Goal: Information Seeking & Learning: Check status

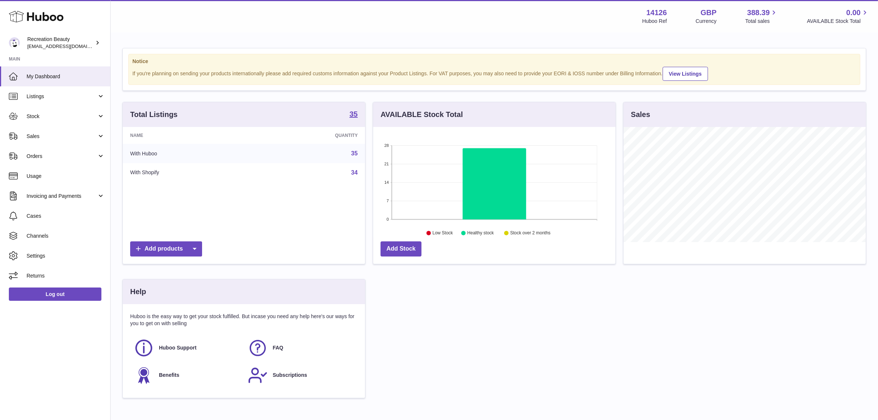
scroll to position [115, 242]
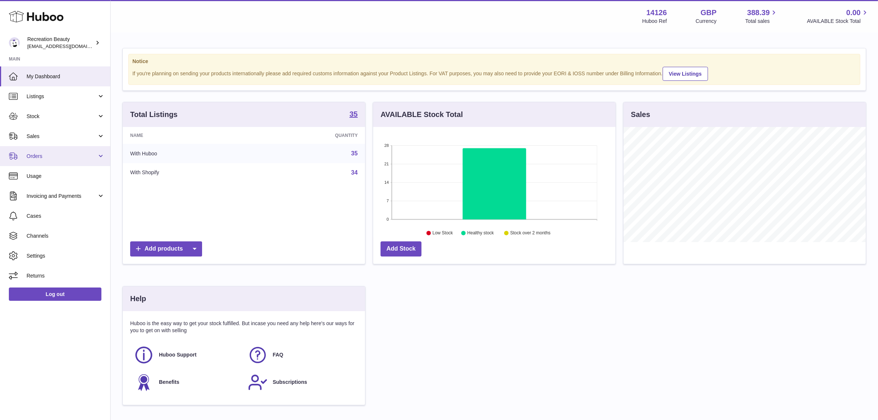
click at [100, 153] on link "Orders" at bounding box center [55, 156] width 110 height 20
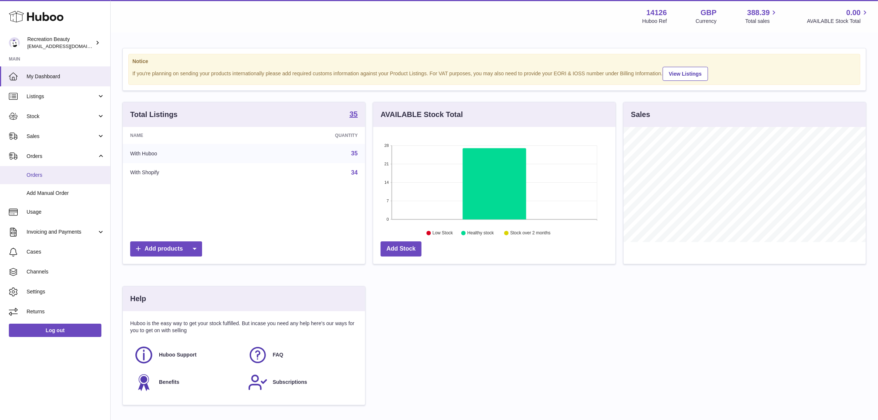
click at [63, 176] on span "Orders" at bounding box center [66, 175] width 78 height 7
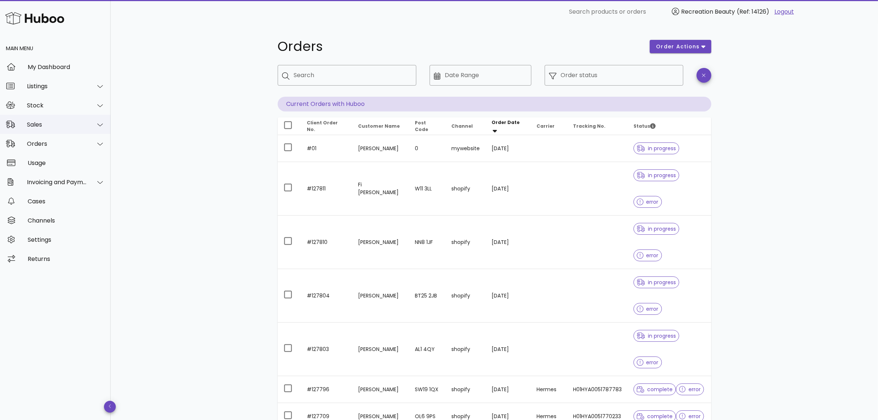
click at [49, 128] on div "Sales" at bounding box center [57, 124] width 60 height 7
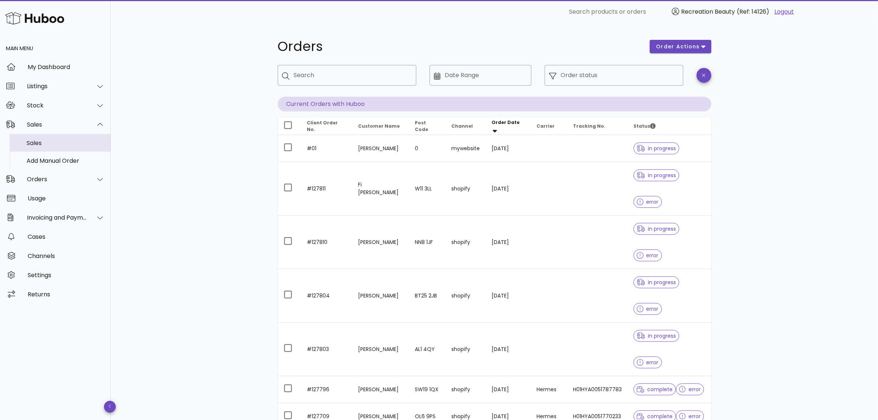
click at [49, 145] on div "Sales" at bounding box center [66, 142] width 78 height 7
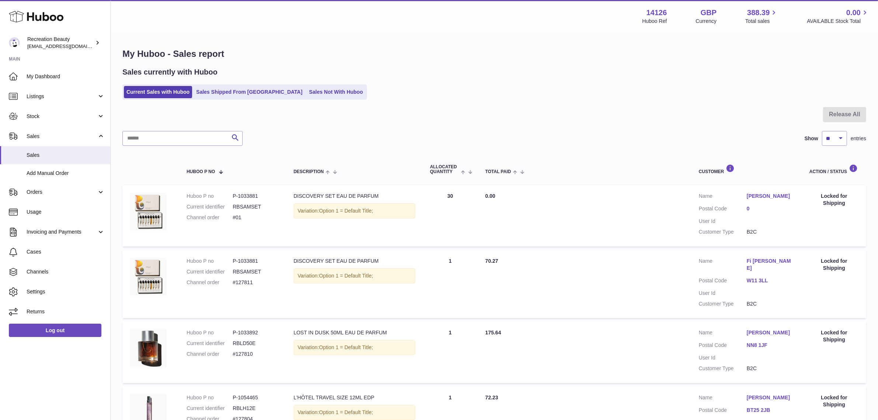
click at [753, 278] on link "W11 3LL" at bounding box center [771, 280] width 48 height 7
click at [659, 290] on div at bounding box center [442, 210] width 885 height 420
click at [209, 93] on link "Sales Shipped From Huboo" at bounding box center [249, 92] width 111 height 12
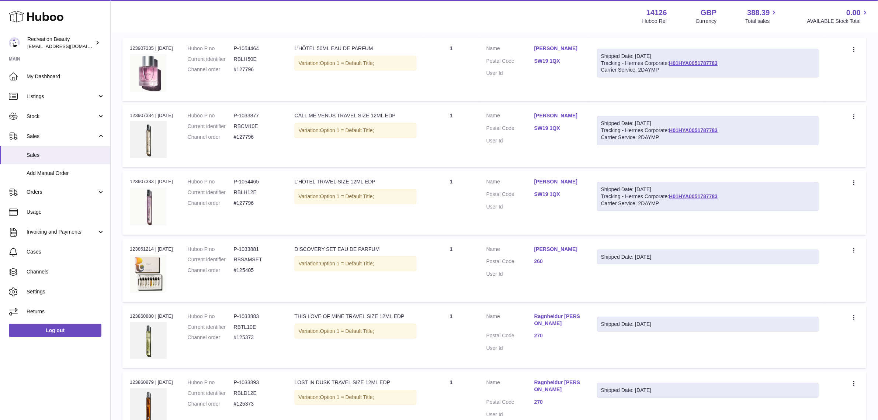
scroll to position [138, 0]
click at [547, 264] on link "260" at bounding box center [558, 260] width 48 height 7
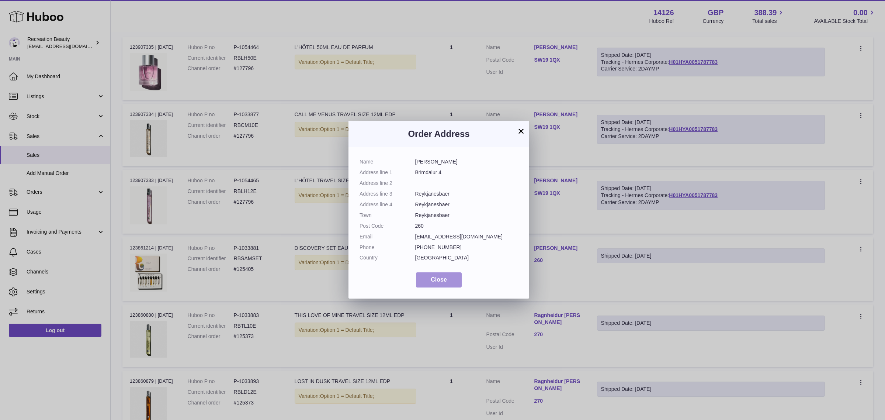
click at [447, 283] on span "Close" at bounding box center [439, 279] width 16 height 6
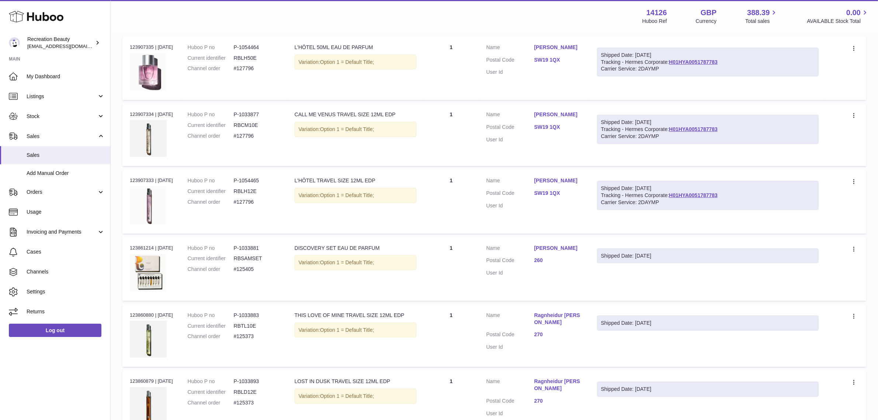
click at [534, 339] on dt "Postal Code" at bounding box center [511, 335] width 48 height 9
click at [542, 336] on link "270" at bounding box center [558, 334] width 48 height 7
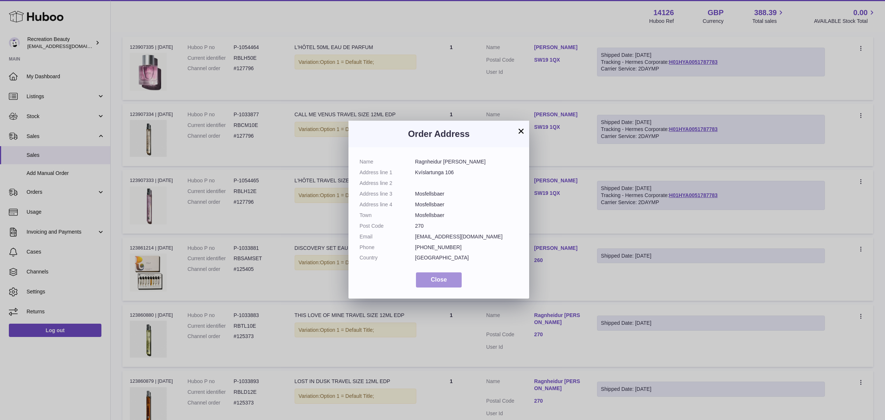
click at [434, 276] on span "Close" at bounding box center [439, 279] width 16 height 6
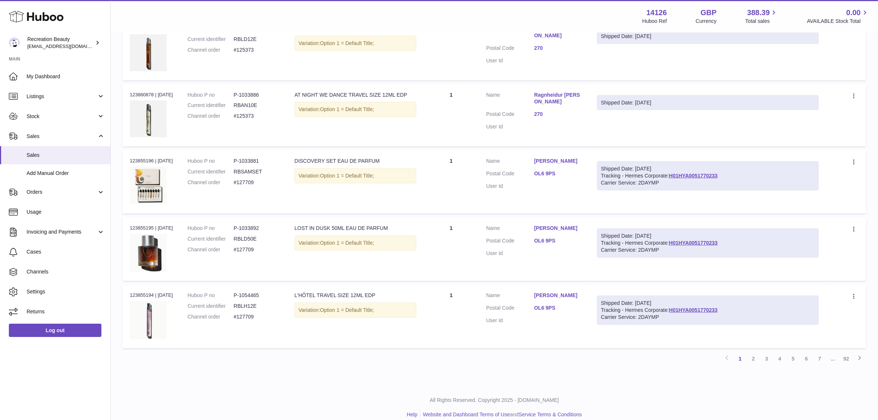
scroll to position [501, 0]
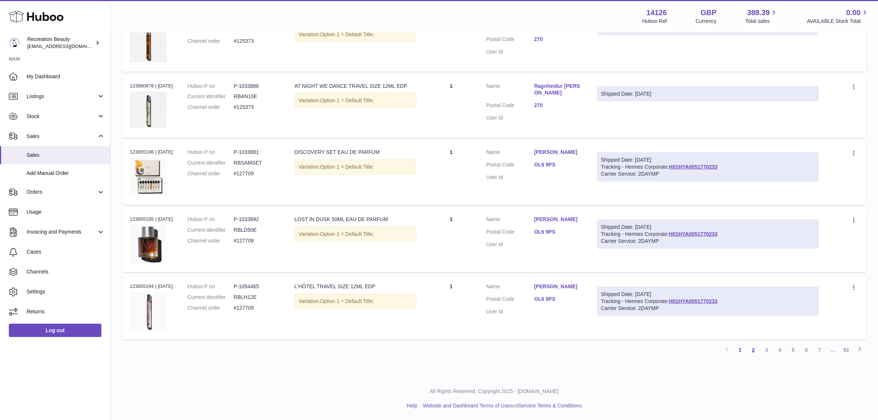
click at [754, 353] on link "2" at bounding box center [753, 349] width 13 height 13
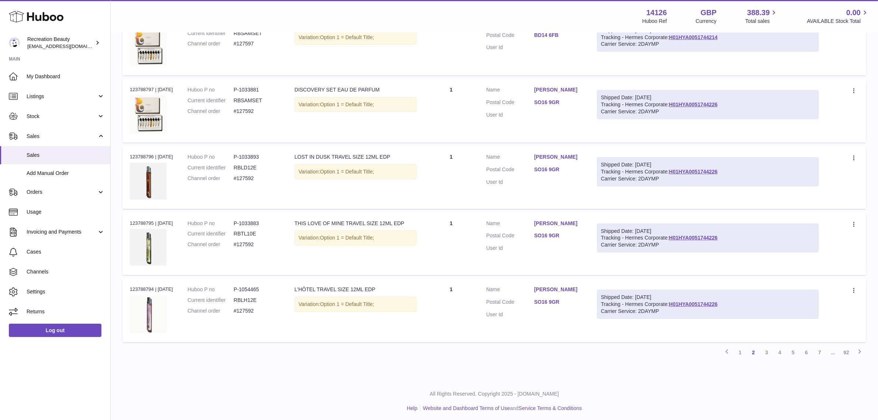
scroll to position [502, 0]
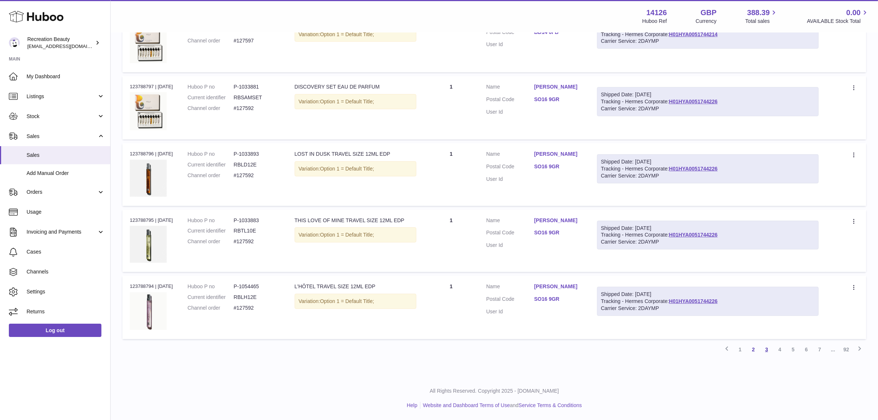
click at [767, 350] on link "3" at bounding box center [766, 349] width 13 height 13
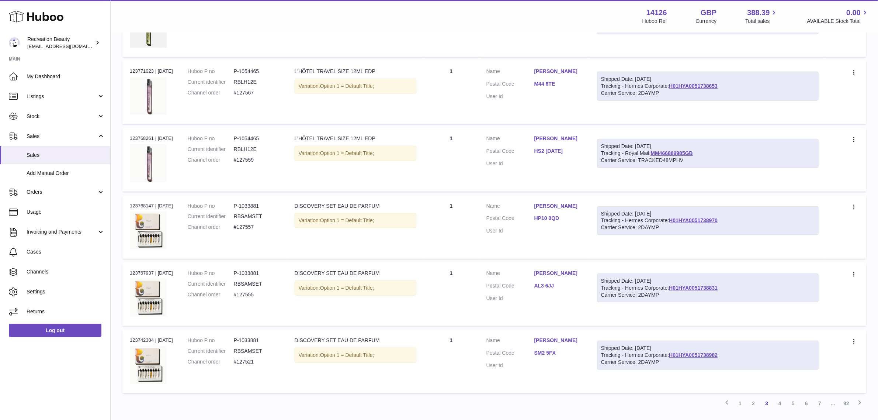
scroll to position [494, 0]
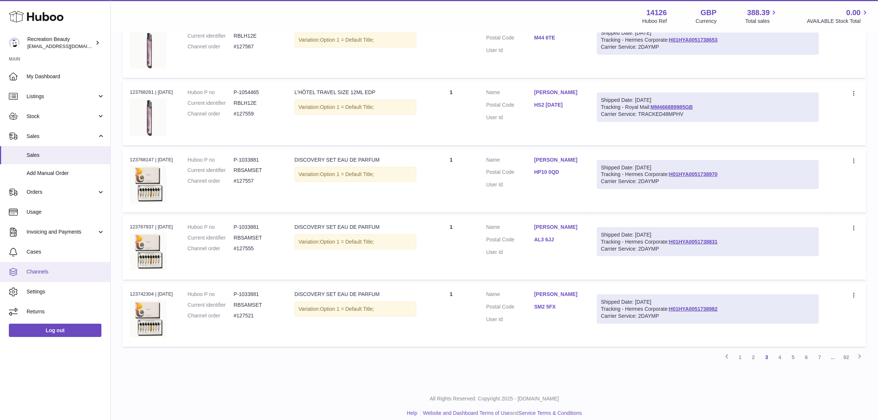
click at [52, 274] on span "Channels" at bounding box center [66, 271] width 78 height 7
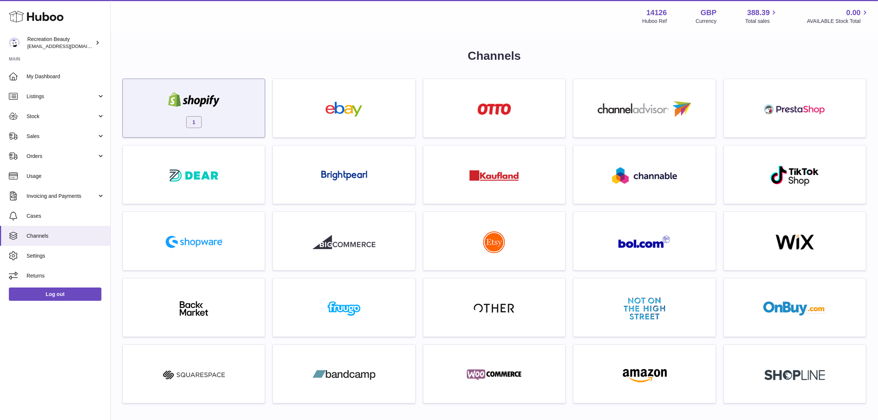
click at [228, 129] on div "1" at bounding box center [194, 109] width 135 height 47
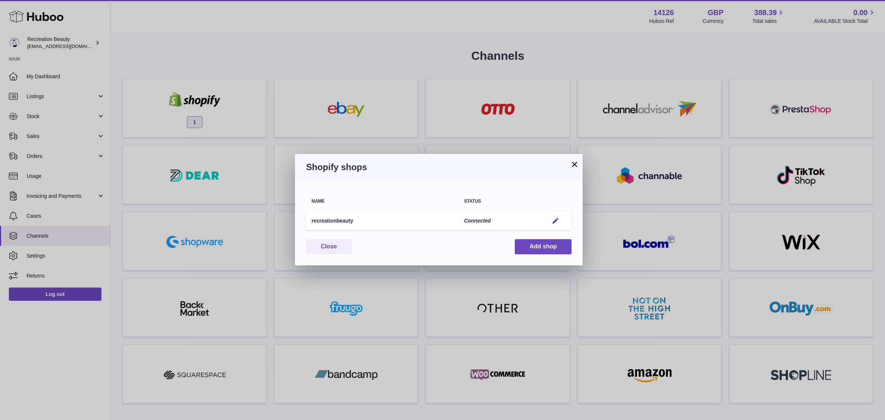
click at [572, 162] on button "×" at bounding box center [574, 164] width 9 height 9
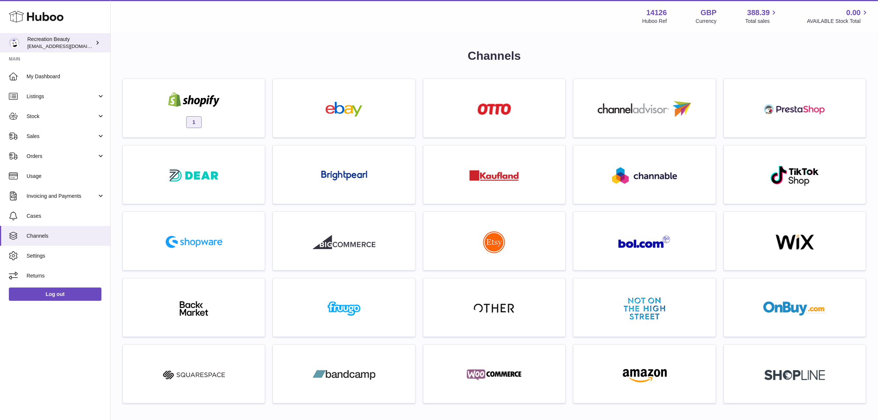
click at [86, 39] on div "Recreation Beauty internalAdmin-14126@internal.huboo.com" at bounding box center [60, 43] width 66 height 14
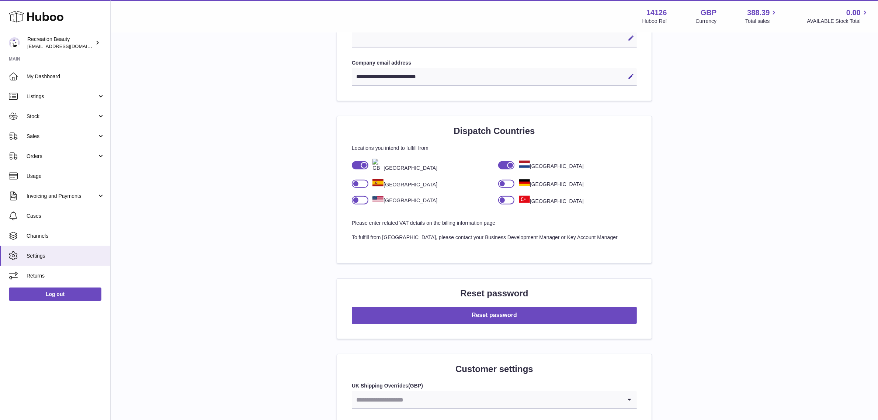
scroll to position [415, 0]
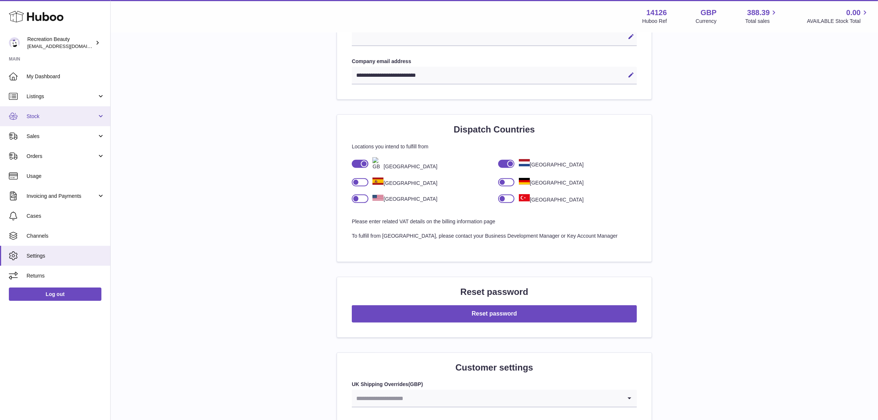
click at [91, 117] on span "Stock" at bounding box center [62, 116] width 70 height 7
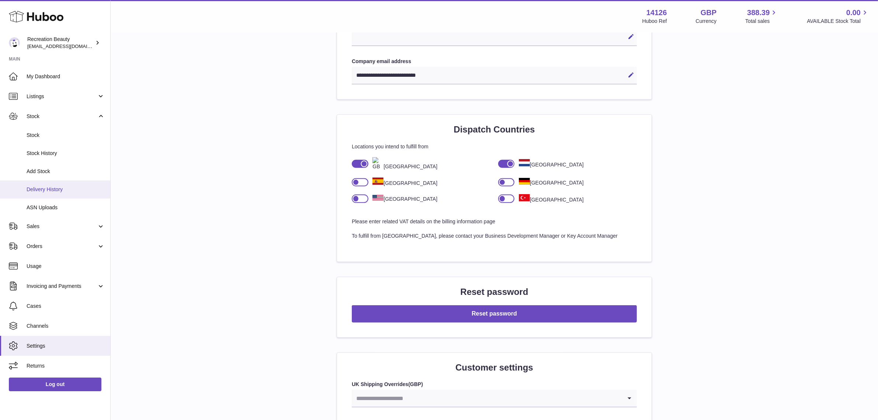
click at [63, 192] on span "Delivery History" at bounding box center [66, 189] width 78 height 7
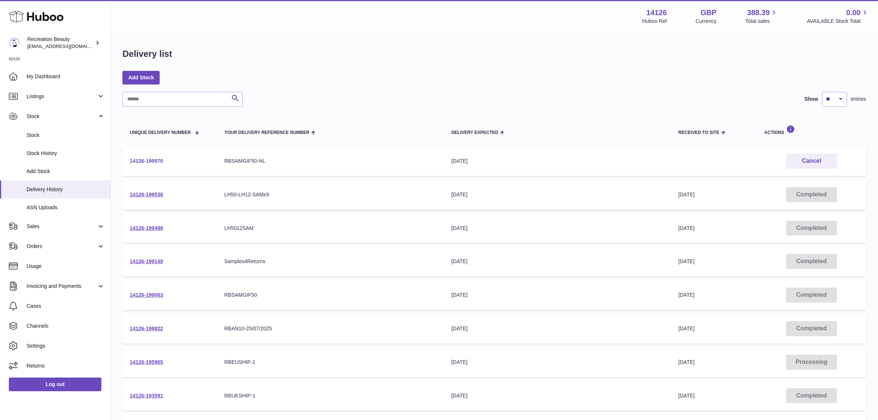
click at [158, 162] on link "14126-199970" at bounding box center [146, 161] width 33 height 6
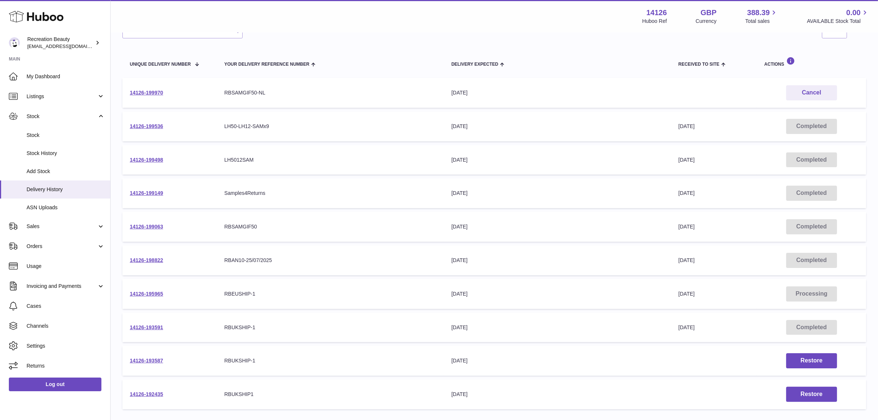
scroll to position [92, 0]
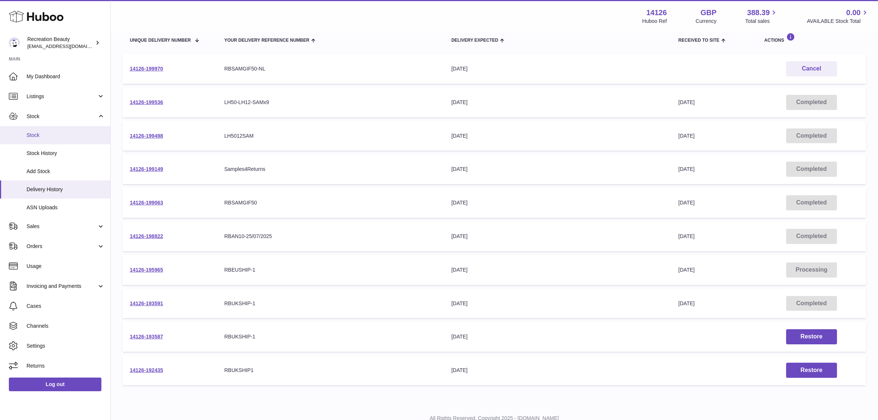
click at [60, 136] on span "Stock" at bounding box center [66, 135] width 78 height 7
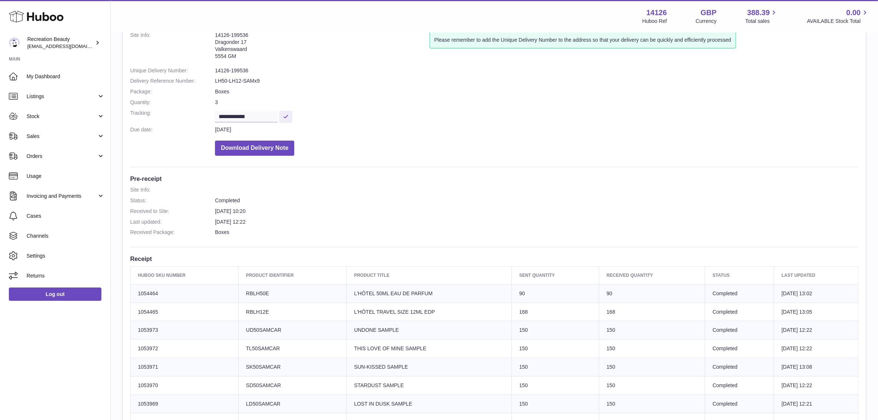
scroll to position [46, 0]
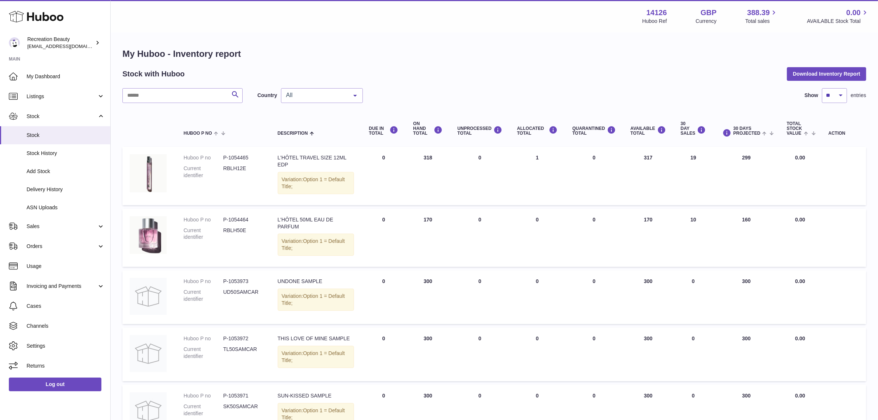
click at [331, 93] on span "All" at bounding box center [315, 94] width 63 height 7
click at [329, 145] on span "NL" at bounding box center [321, 139] width 81 height 15
click at [242, 157] on dd "P-1054465" at bounding box center [242, 157] width 39 height 7
copy dd "1054465"
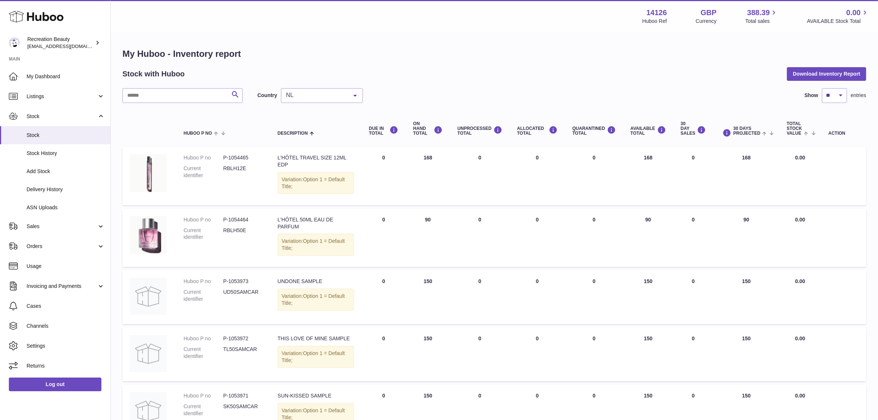
click at [239, 216] on dd "P-1054464" at bounding box center [242, 219] width 39 height 7
copy dd "1054464"
click at [74, 196] on link "Delivery History" at bounding box center [55, 189] width 110 height 18
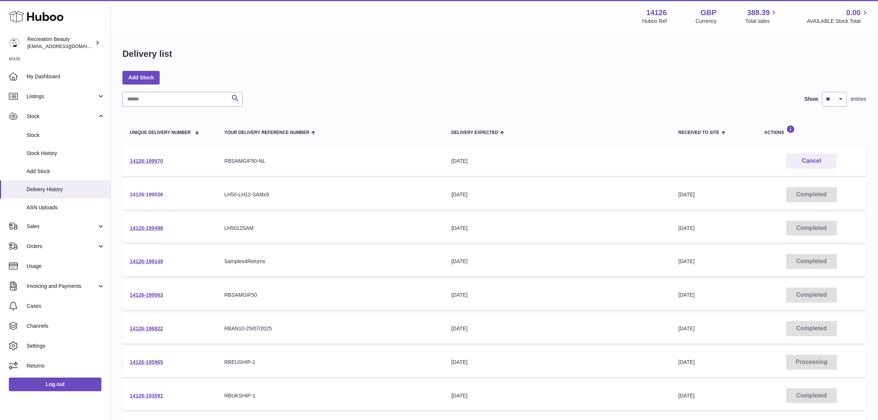
click at [156, 194] on link "14126-199536" at bounding box center [146, 194] width 33 height 6
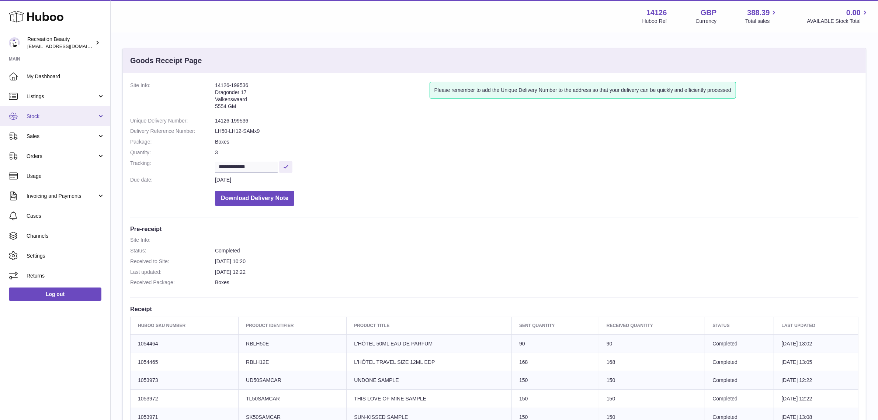
click at [72, 113] on span "Stock" at bounding box center [62, 116] width 70 height 7
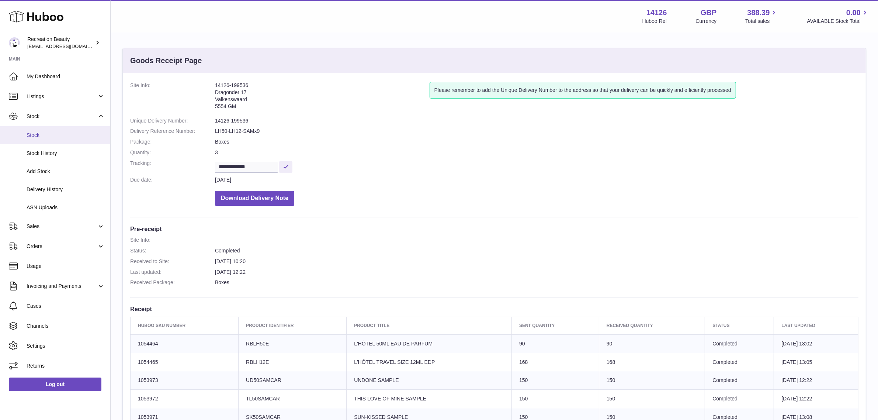
click at [61, 134] on span "Stock" at bounding box center [66, 135] width 78 height 7
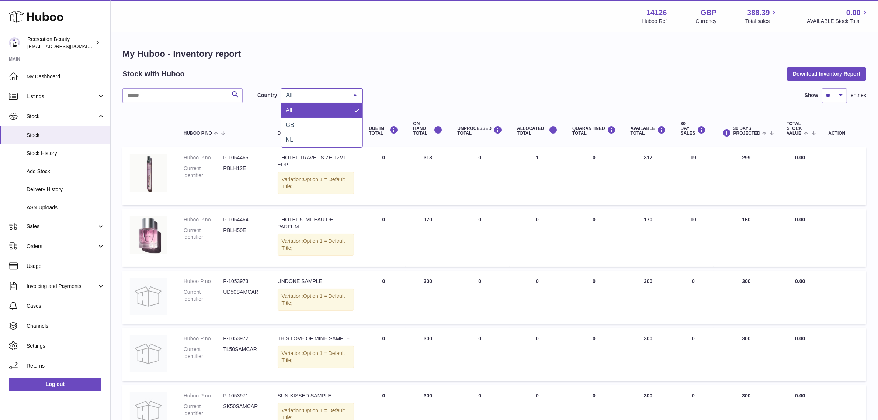
click at [331, 92] on span "All" at bounding box center [315, 94] width 63 height 7
click at [326, 131] on span "GB" at bounding box center [321, 125] width 81 height 15
click at [318, 96] on span "GB" at bounding box center [315, 94] width 63 height 7
click at [314, 135] on span "NL" at bounding box center [321, 139] width 81 height 15
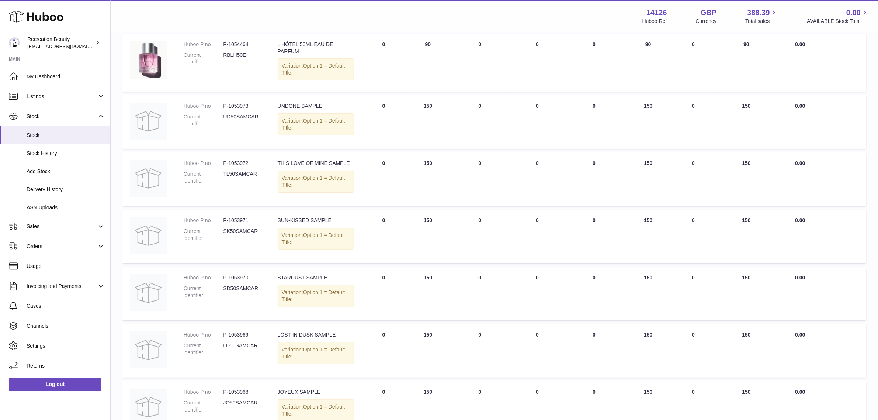
scroll to position [184, 0]
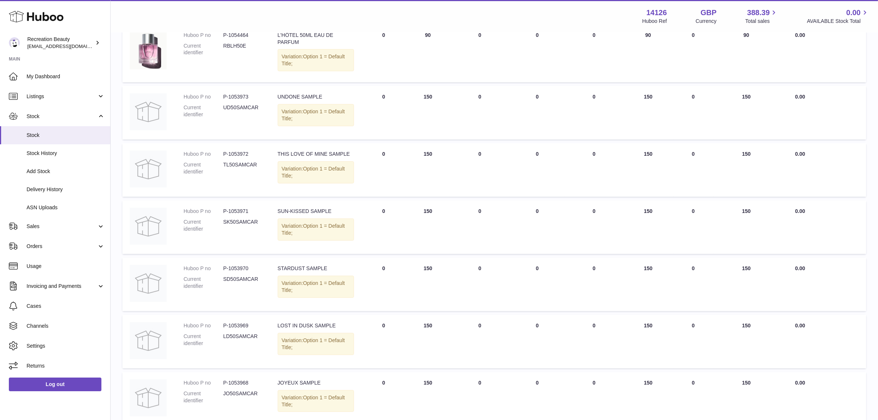
click at [240, 208] on dd "P-1053971" at bounding box center [242, 211] width 39 height 7
copy dd "1053971"
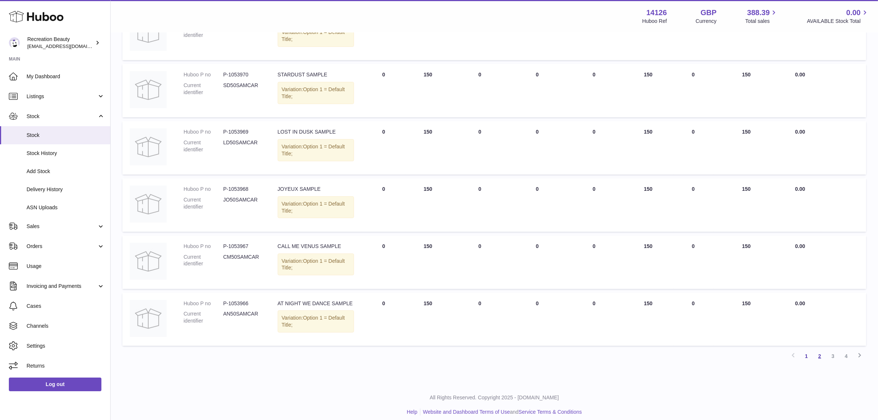
click at [820, 352] on link "2" at bounding box center [819, 355] width 13 height 13
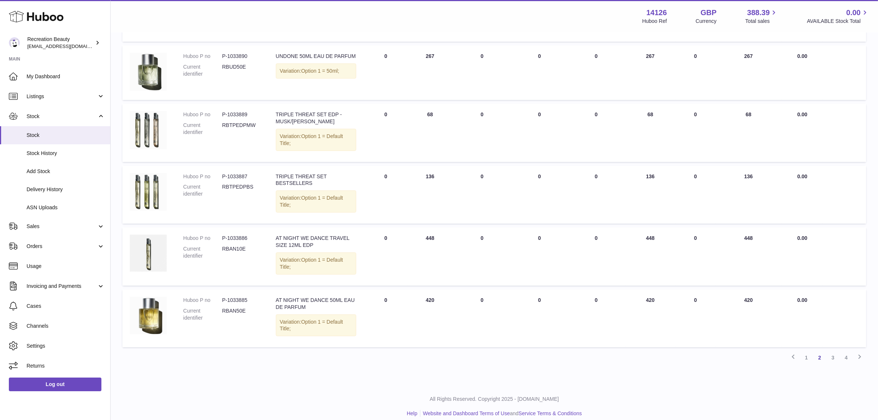
scroll to position [403, 0]
click at [241, 296] on dd "P-1033885" at bounding box center [241, 299] width 39 height 7
copy dd "1033885"
